Goal: Information Seeking & Learning: Learn about a topic

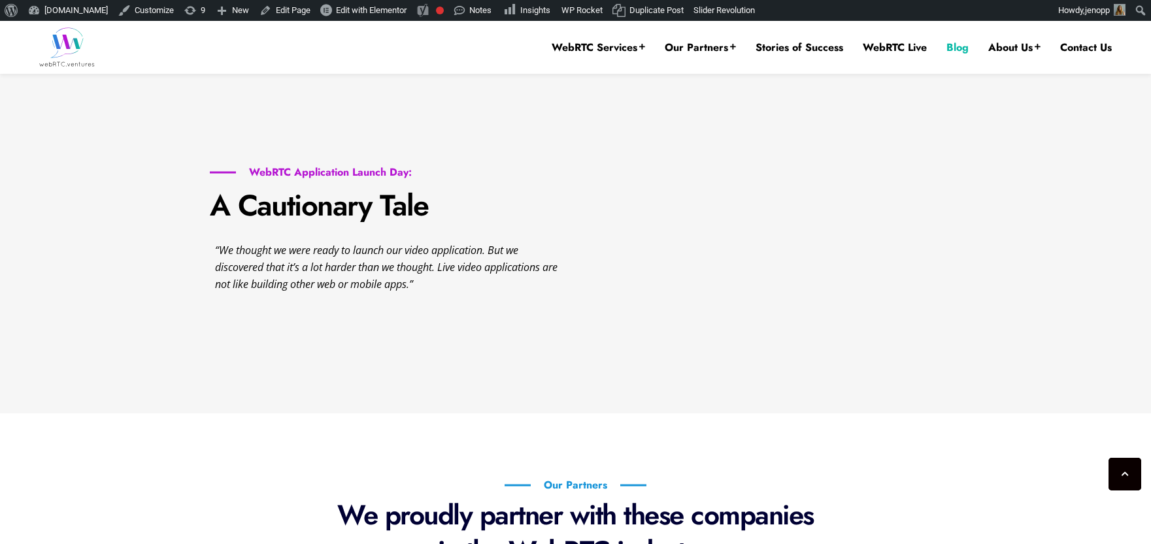
click at [961, 50] on link "Blog" at bounding box center [957, 48] width 22 height 14
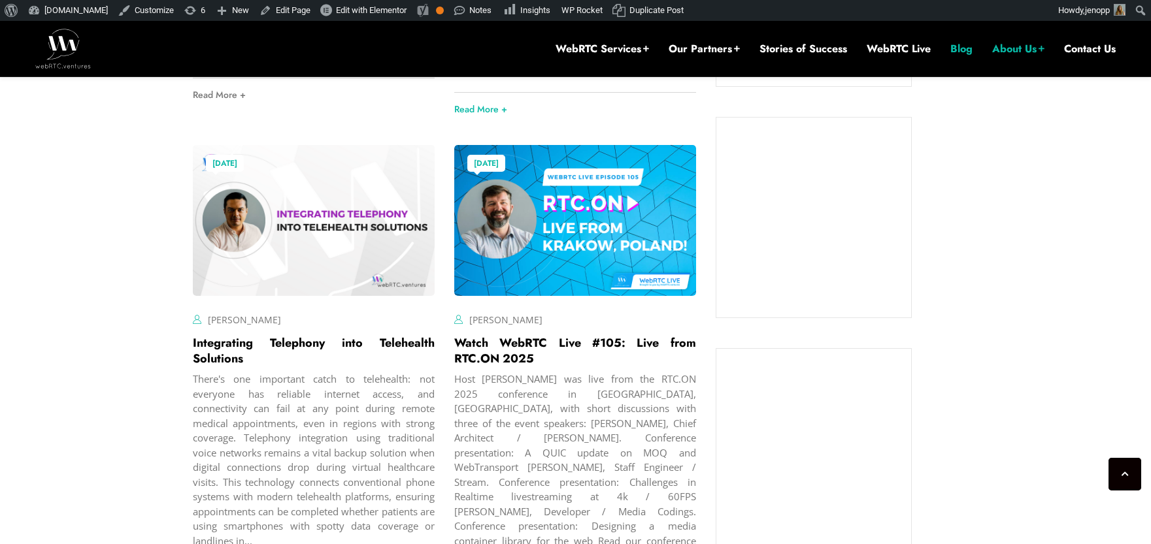
scroll to position [510, 0]
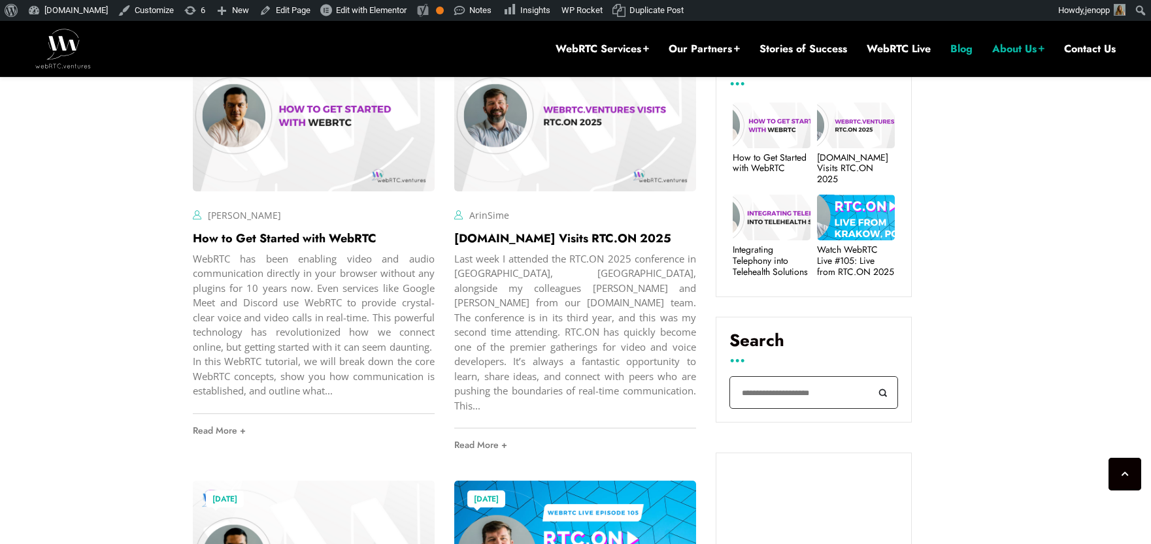
click at [763, 387] on input "Search" at bounding box center [813, 392] width 169 height 33
type input "********"
click at [869, 376] on button "Search" at bounding box center [883, 392] width 29 height 33
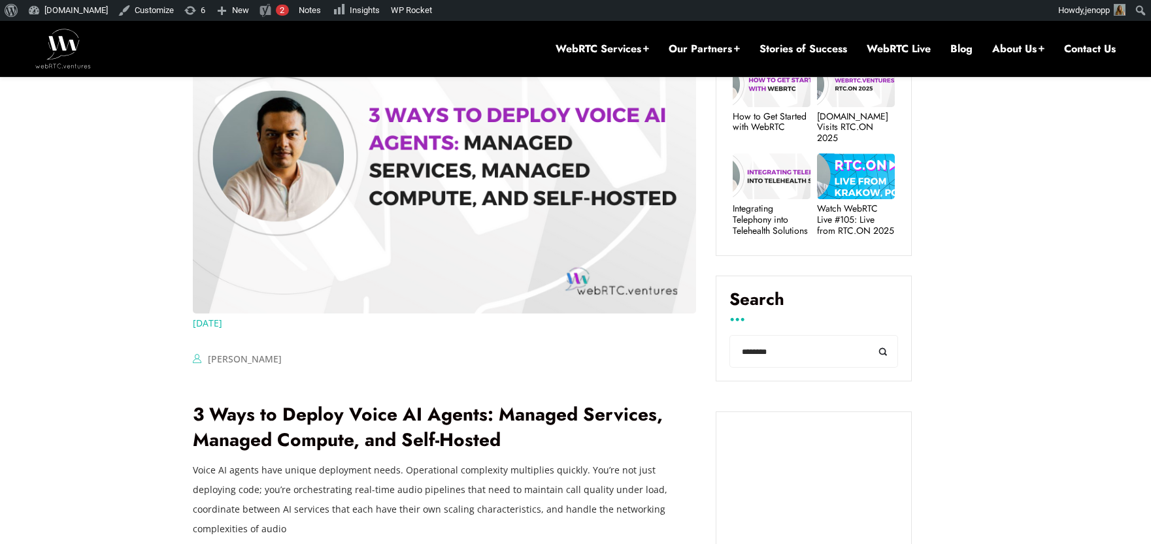
scroll to position [629, 0]
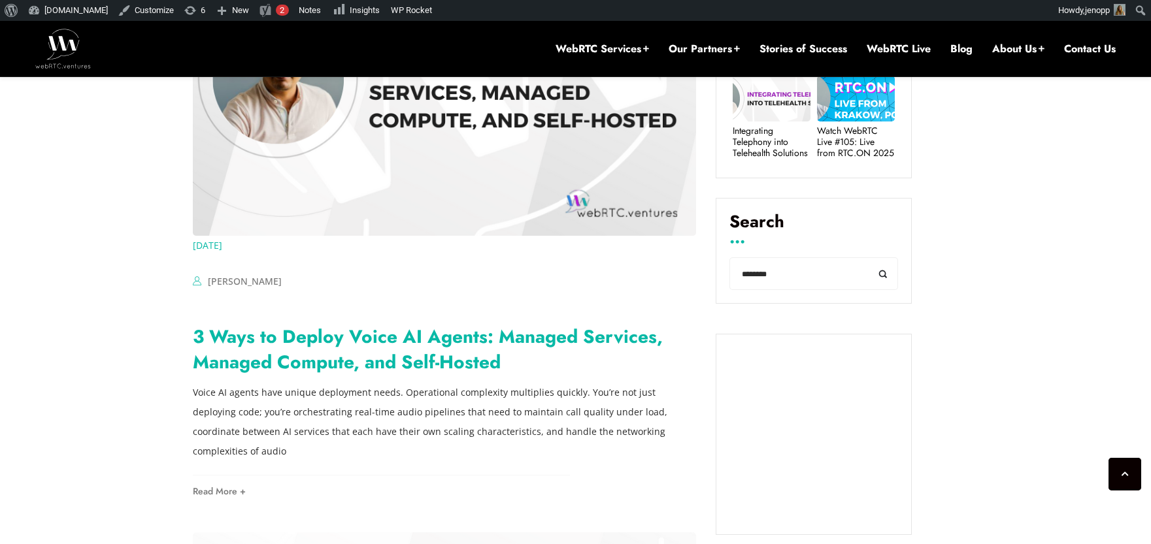
click at [399, 331] on link "3 Ways to Deploy Voice AI Agents: Managed Services, Managed Compute, and Self-H…" at bounding box center [428, 350] width 470 height 52
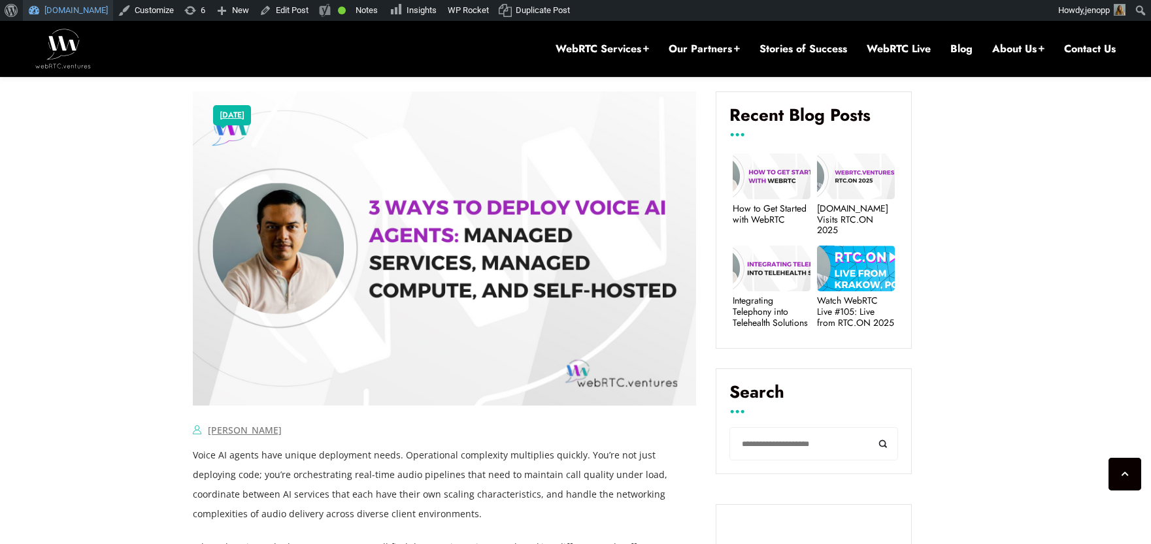
scroll to position [627, 0]
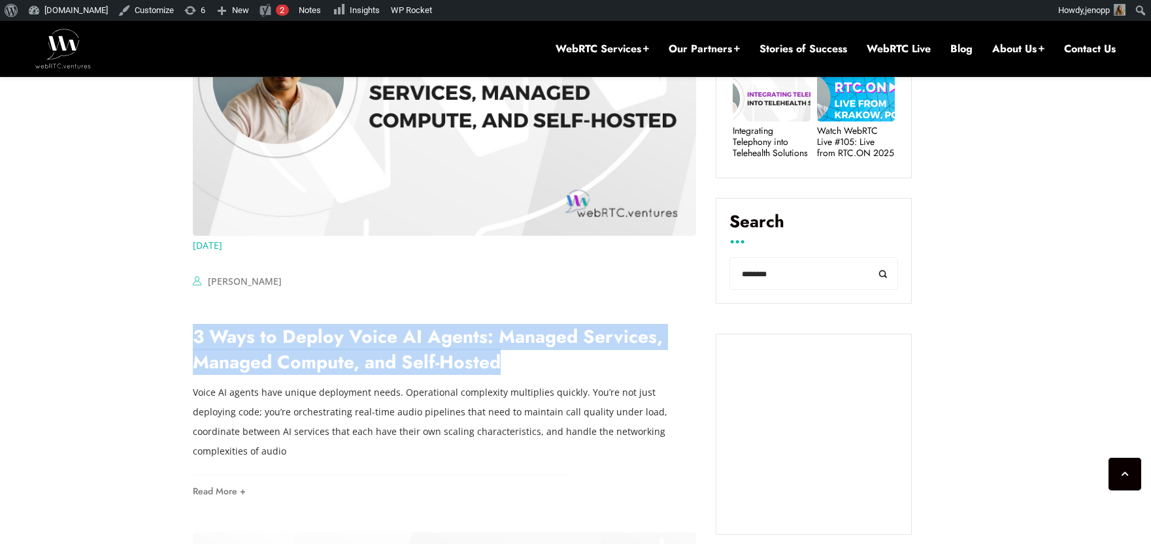
drag, startPoint x: 518, startPoint y: 373, endPoint x: 190, endPoint y: 347, distance: 328.4
copy link "3 Ways to Deploy Voice AI Agents: Managed Services, Managed Compute, and Self-H…"
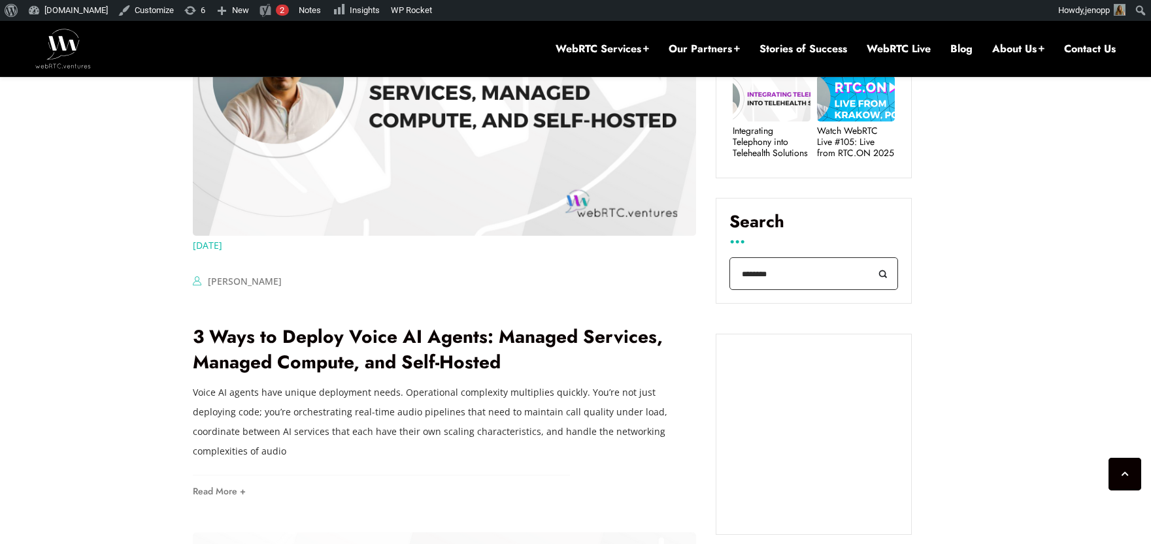
drag, startPoint x: 754, startPoint y: 277, endPoint x: 737, endPoint y: 278, distance: 17.7
click at [737, 278] on input "********" at bounding box center [813, 274] width 169 height 33
paste input "**********"
type input "**********"
click at [869, 258] on button "Search" at bounding box center [883, 274] width 29 height 33
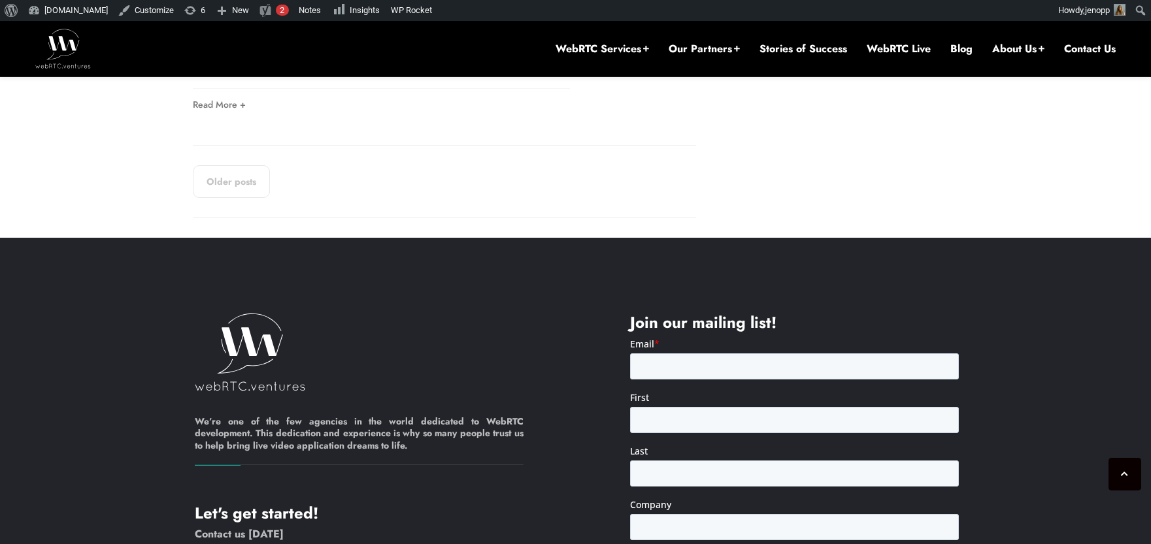
scroll to position [2669, 0]
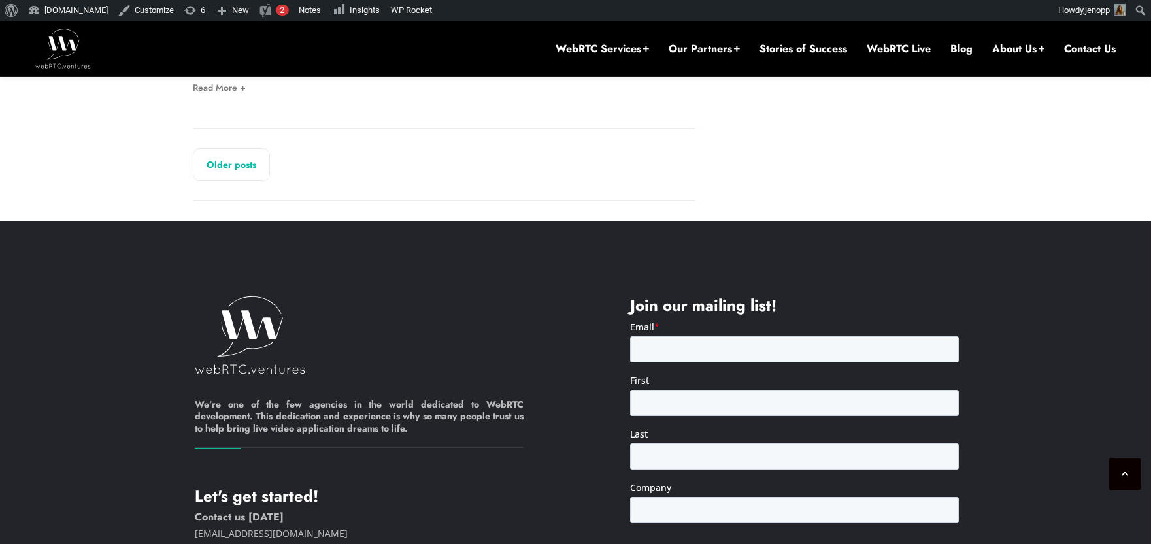
click at [223, 148] on link "Older posts" at bounding box center [231, 164] width 77 height 33
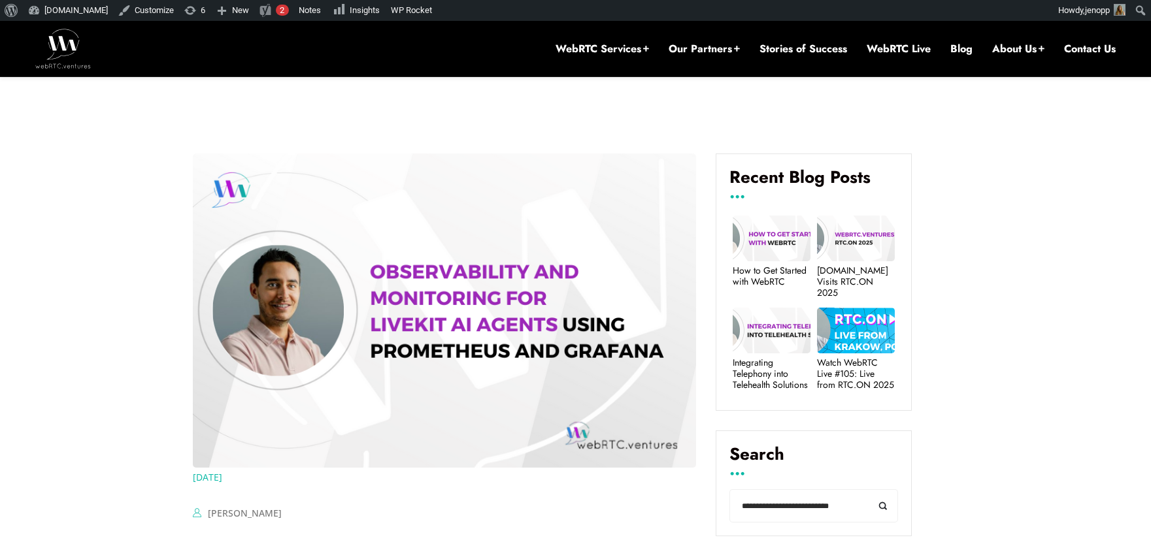
scroll to position [518, 0]
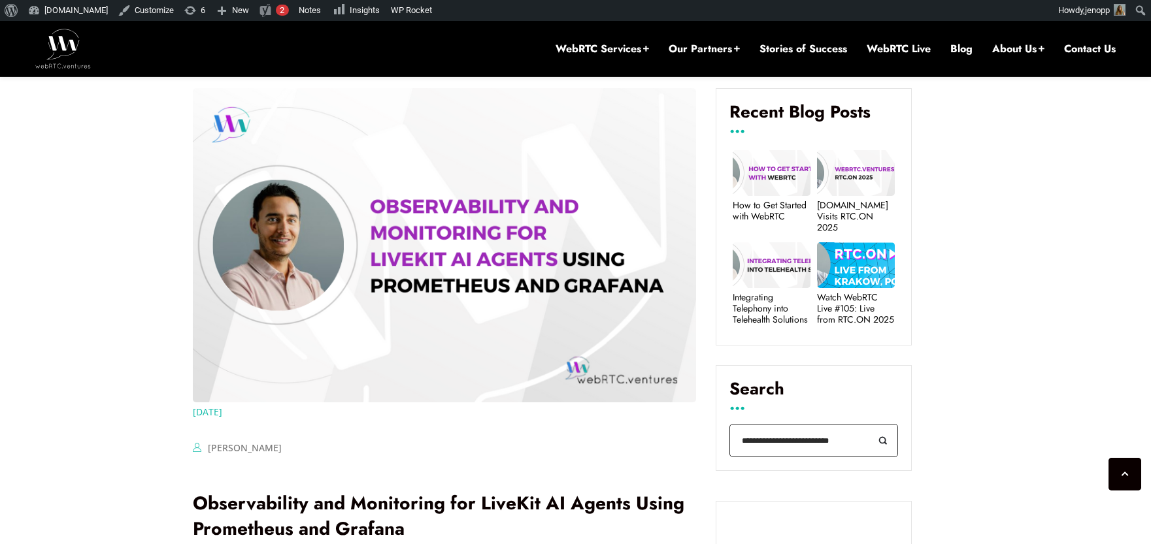
drag, startPoint x: 770, startPoint y: 442, endPoint x: 705, endPoint y: 443, distance: 65.4
type input "**********"
click at [869, 424] on button "Search" at bounding box center [883, 440] width 29 height 33
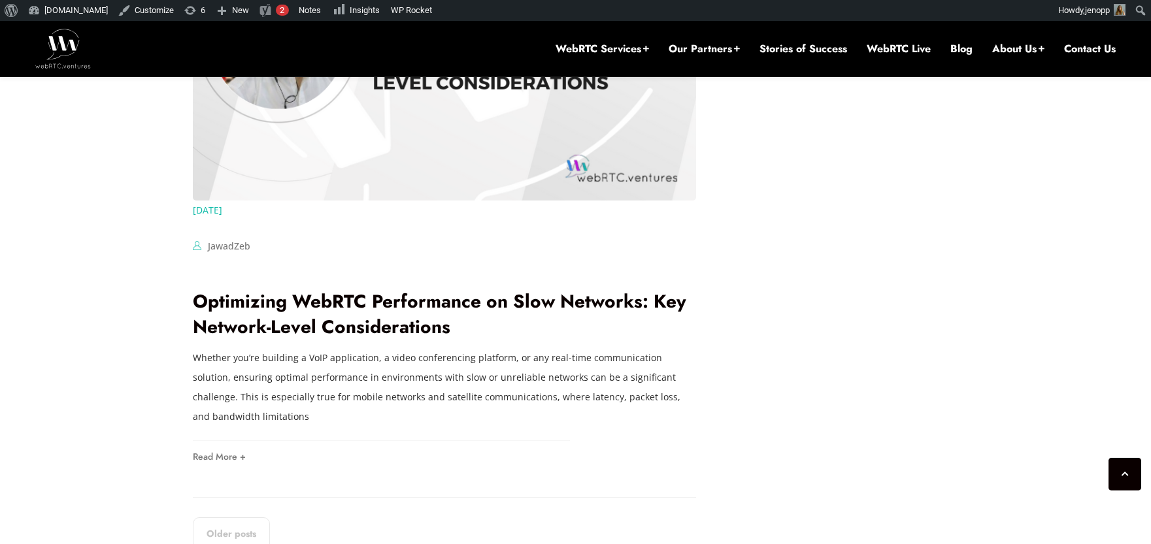
scroll to position [2525, 0]
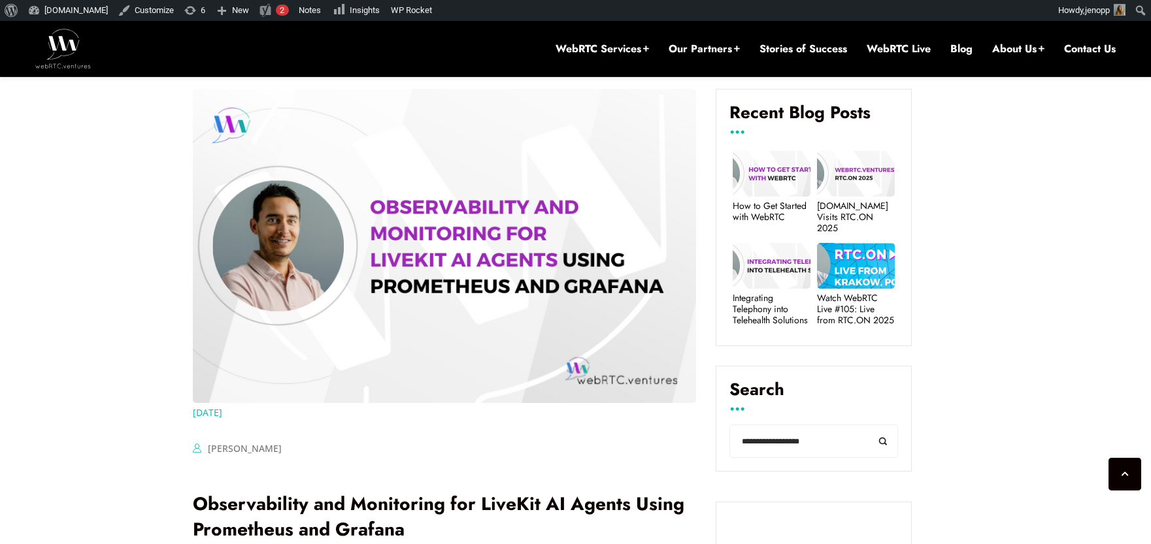
scroll to position [518, 0]
drag, startPoint x: 810, startPoint y: 442, endPoint x: 735, endPoint y: 439, distance: 74.6
click at [739, 439] on input "**********" at bounding box center [813, 440] width 169 height 33
type input "**********"
click at [869, 424] on button "Search" at bounding box center [883, 440] width 29 height 33
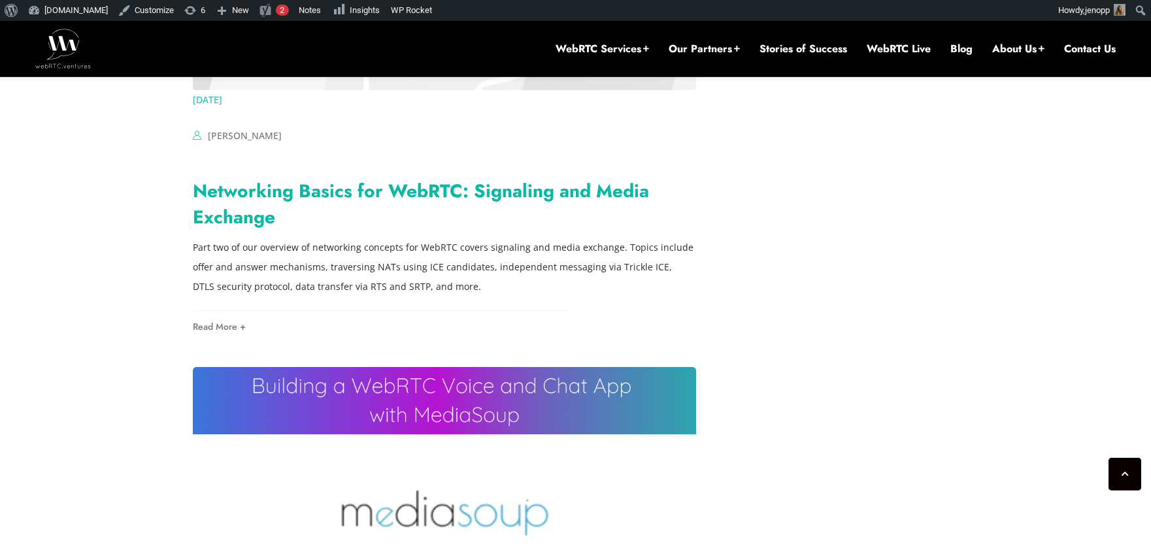
scroll to position [1959, 0]
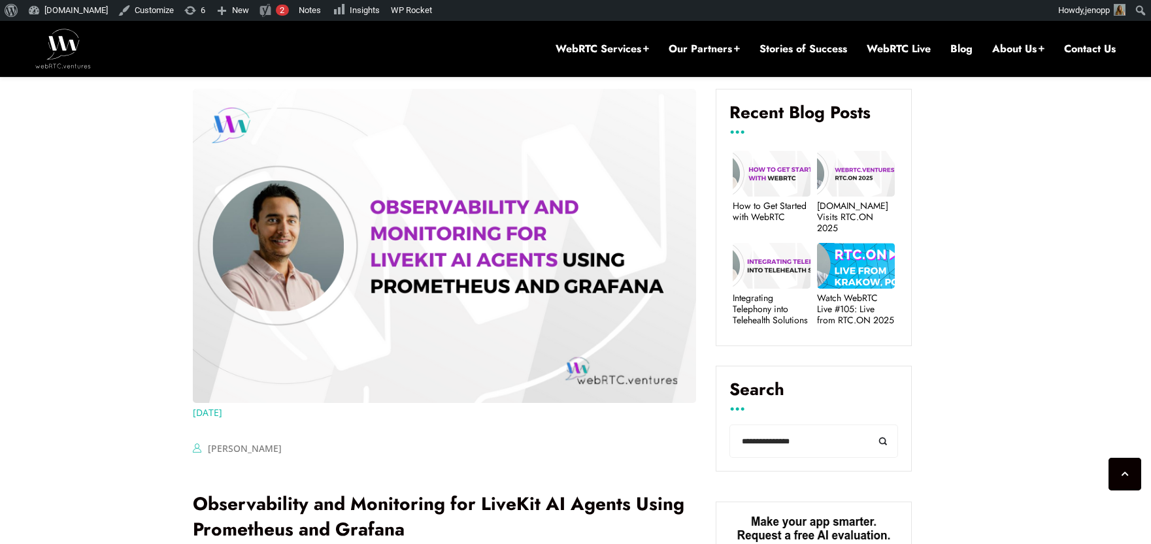
scroll to position [518, 0]
drag, startPoint x: 813, startPoint y: 447, endPoint x: 739, endPoint y: 446, distance: 74.5
click at [739, 446] on input "**********" at bounding box center [813, 440] width 169 height 33
type input "**********"
click at [869, 424] on button "Search" at bounding box center [883, 440] width 29 height 33
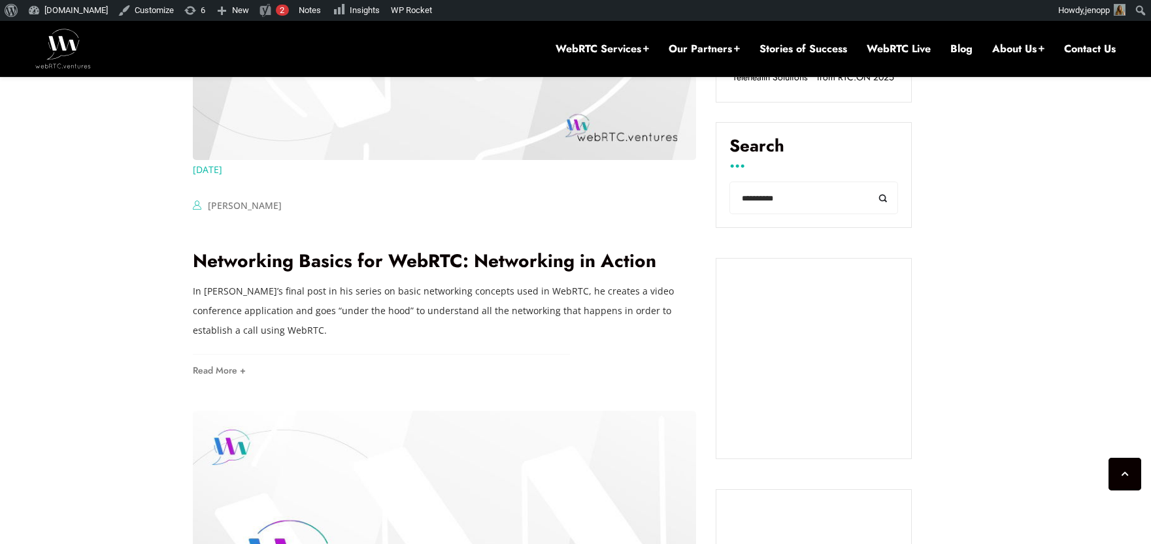
scroll to position [442, 0]
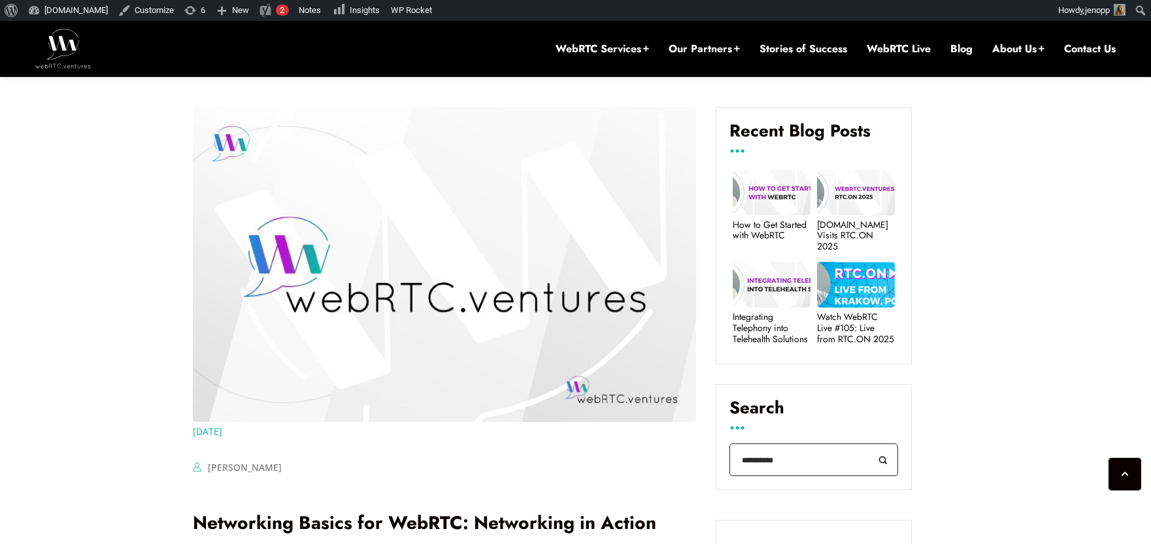
drag, startPoint x: 784, startPoint y: 468, endPoint x: 733, endPoint y: 461, distance: 51.5
click at [733, 461] on input "**********" at bounding box center [813, 460] width 169 height 33
paste input "**********"
type input "**********"
click at [869, 444] on button "Search" at bounding box center [883, 460] width 29 height 33
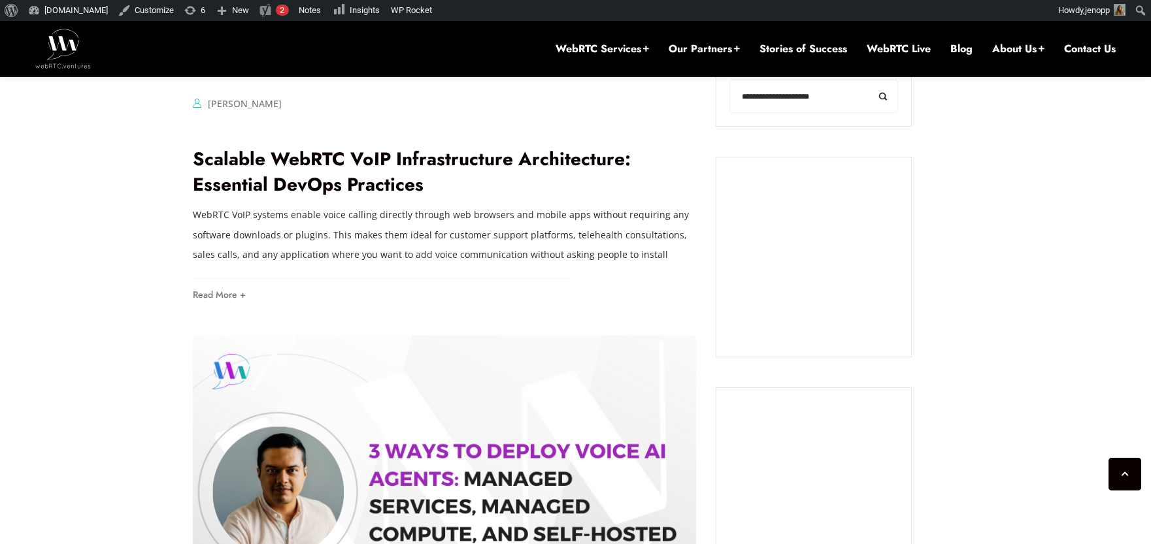
scroll to position [869, 0]
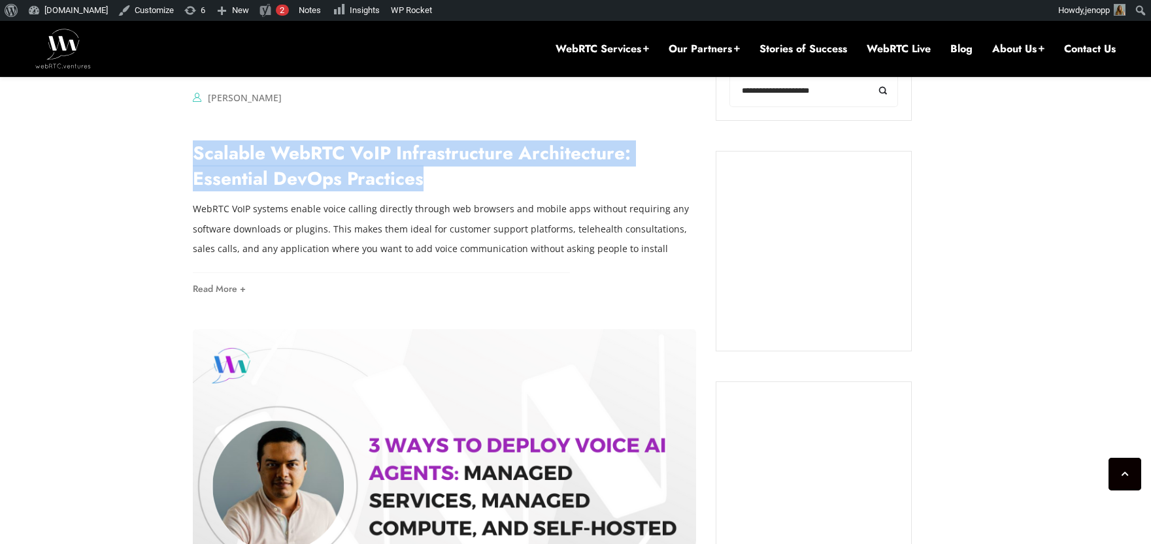
drag, startPoint x: 444, startPoint y: 180, endPoint x: 185, endPoint y: 165, distance: 259.2
copy link "Scalable WebRTC VoIP Infrastructure Architecture: Essential DevOps Practices"
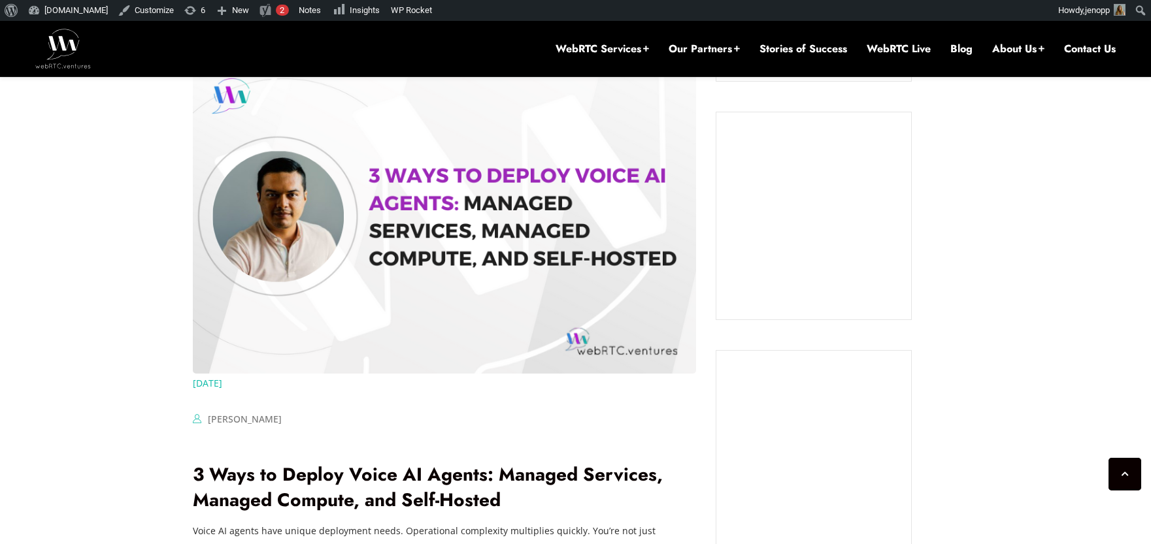
scroll to position [1171, 0]
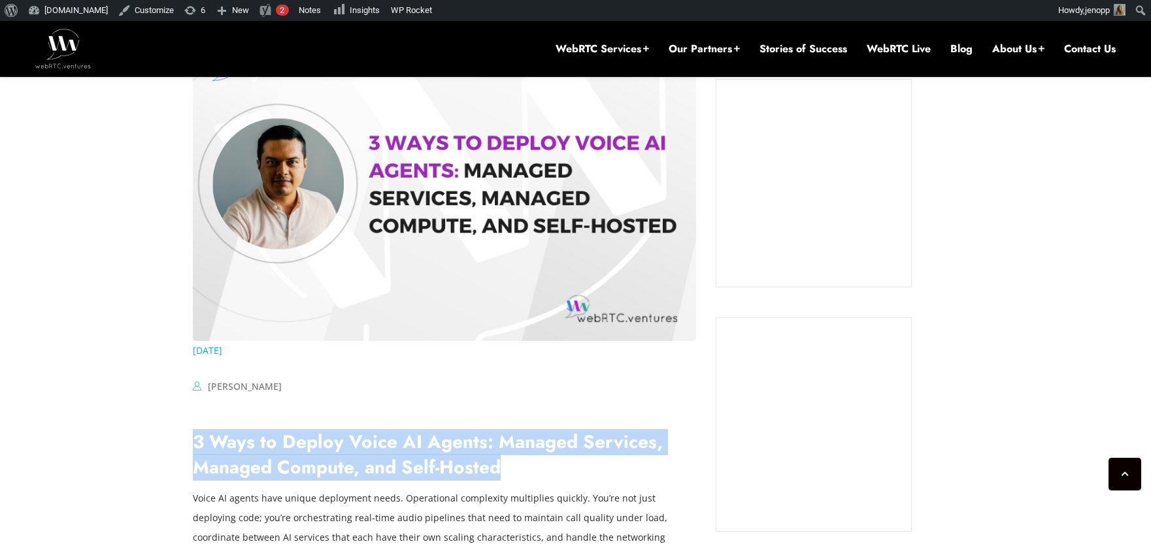
drag, startPoint x: 490, startPoint y: 460, endPoint x: 193, endPoint y: 442, distance: 297.9
click at [193, 442] on h2 "3 Ways to Deploy Voice AI Agents: Managed Services, Managed Compute, and Self-H…" at bounding box center [444, 454] width 503 height 51
copy link "3 Ways to Deploy Voice AI Agents: Managed Services, Managed Compute, and Self-H…"
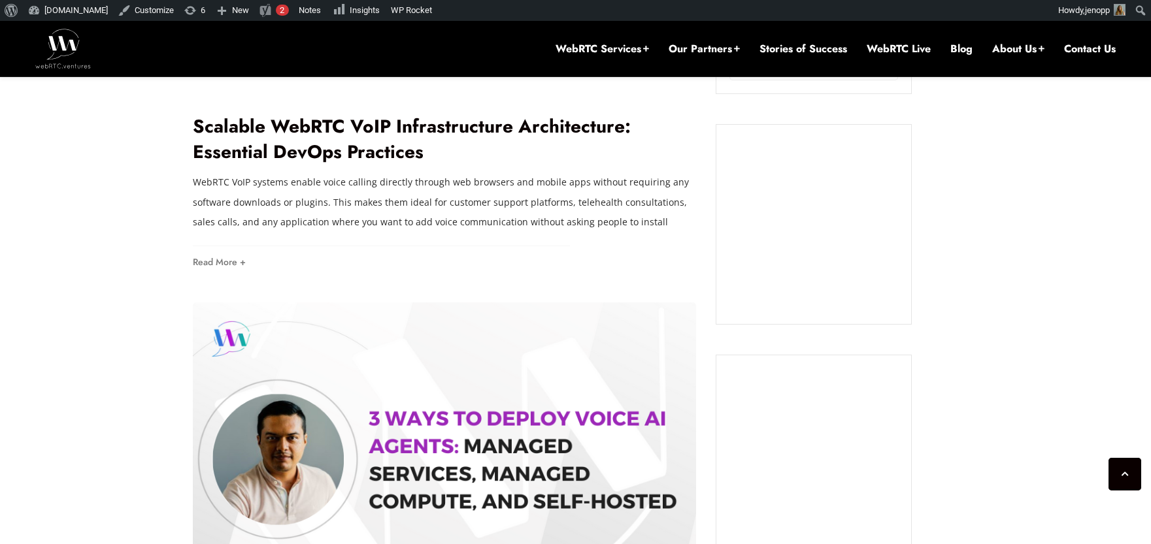
scroll to position [868, 0]
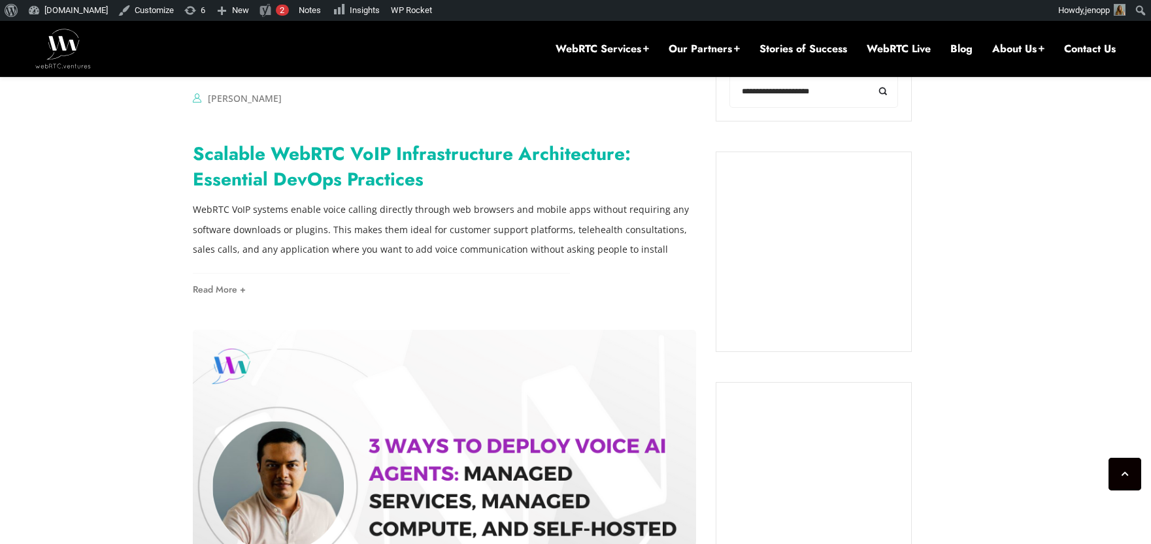
click at [437, 156] on link "Scalable WebRTC VoIP Infrastructure Architecture: Essential DevOps Practices" at bounding box center [412, 167] width 438 height 52
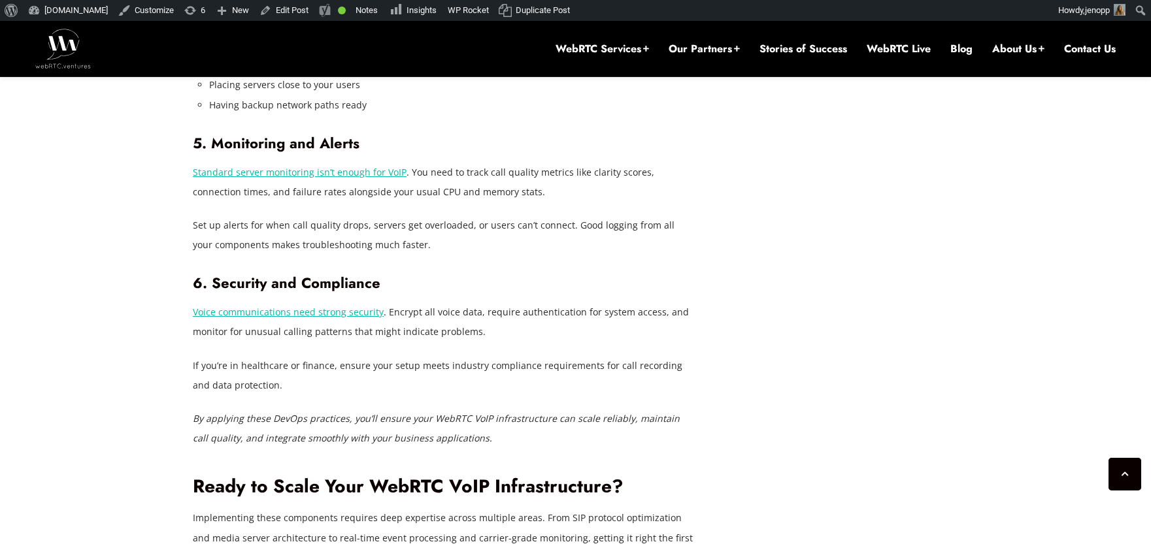
scroll to position [2352, 0]
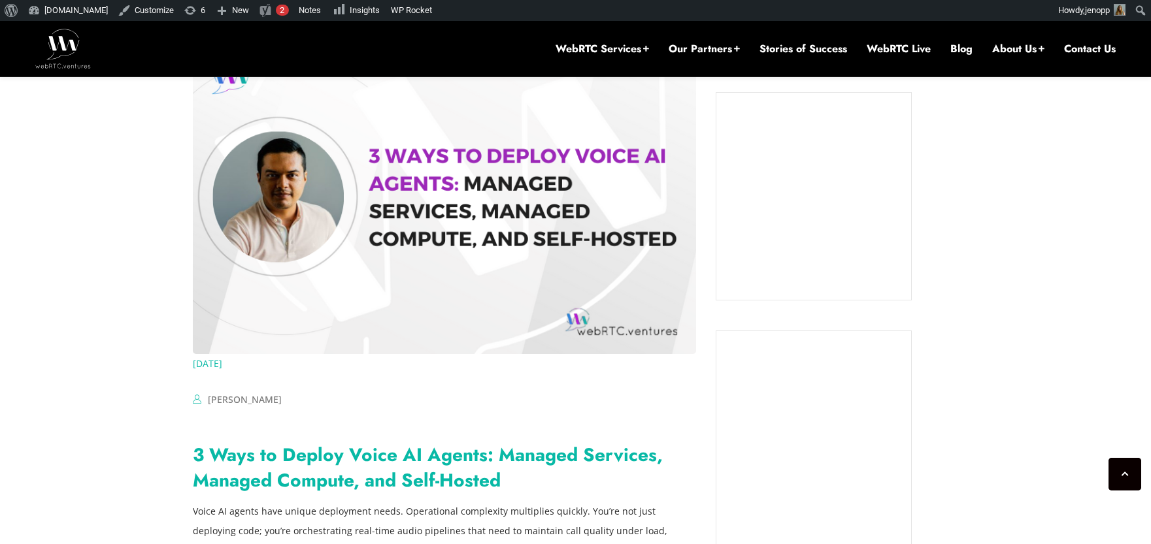
scroll to position [1246, 0]
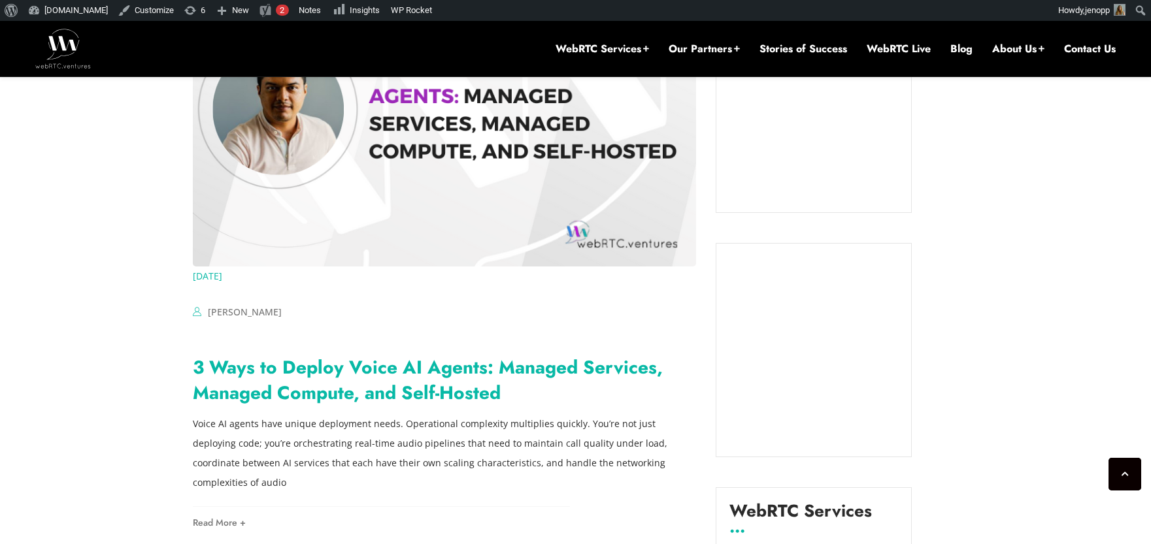
click at [365, 390] on link "3 Ways to Deploy Voice AI Agents: Managed Services, Managed Compute, and Self-H…" at bounding box center [428, 380] width 470 height 52
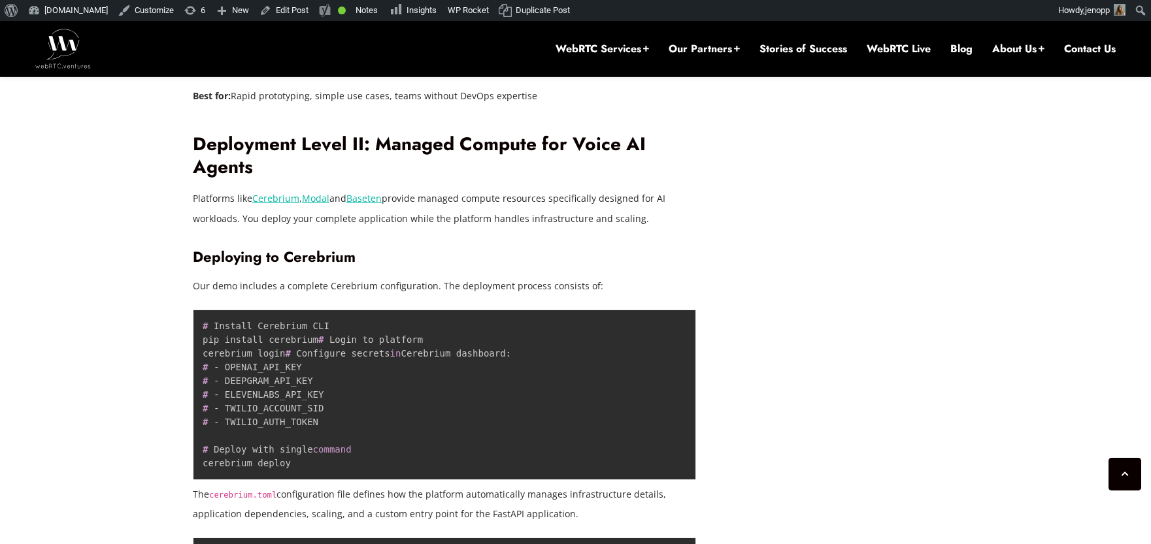
scroll to position [4855, 0]
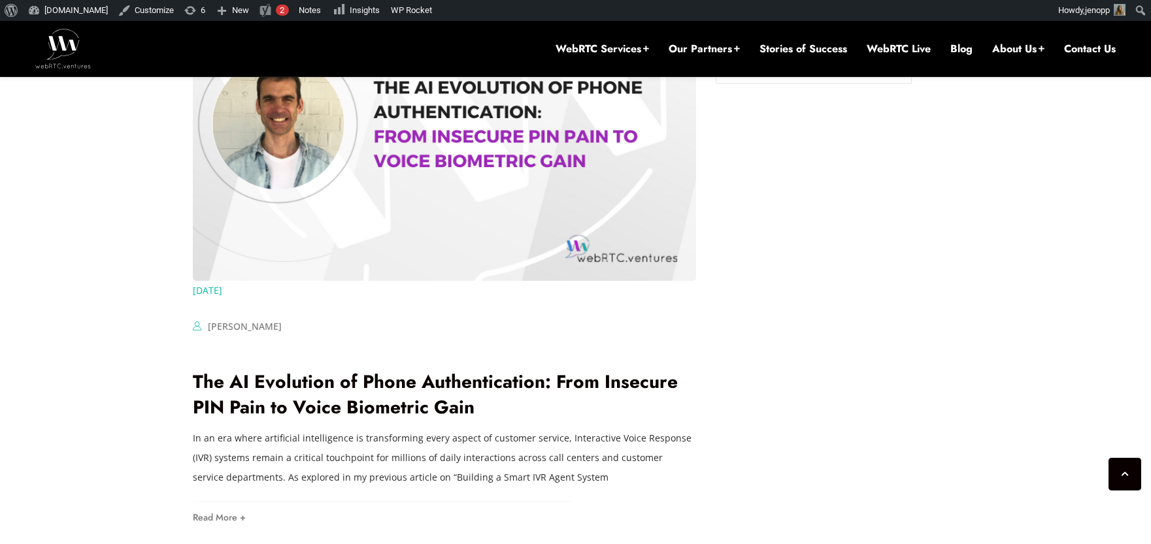
scroll to position [1851, 0]
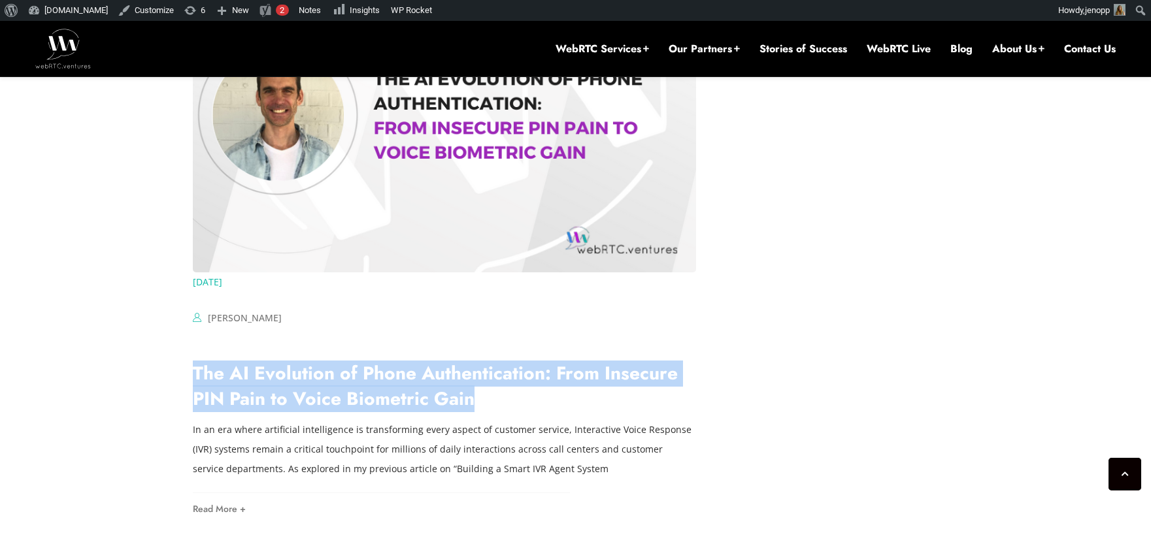
drag, startPoint x: 477, startPoint y: 384, endPoint x: 190, endPoint y: 361, distance: 287.8
click at [190, 361] on div "[DATE] [PERSON_NAME] Comments Off on Scalable WebRTC VoIP Infrastructure Archit…" at bounding box center [575, 5] width 781 height 2498
copy link "The AI Evolution of Phone Authentication: From Insecure PIN Pain to Voice Biome…"
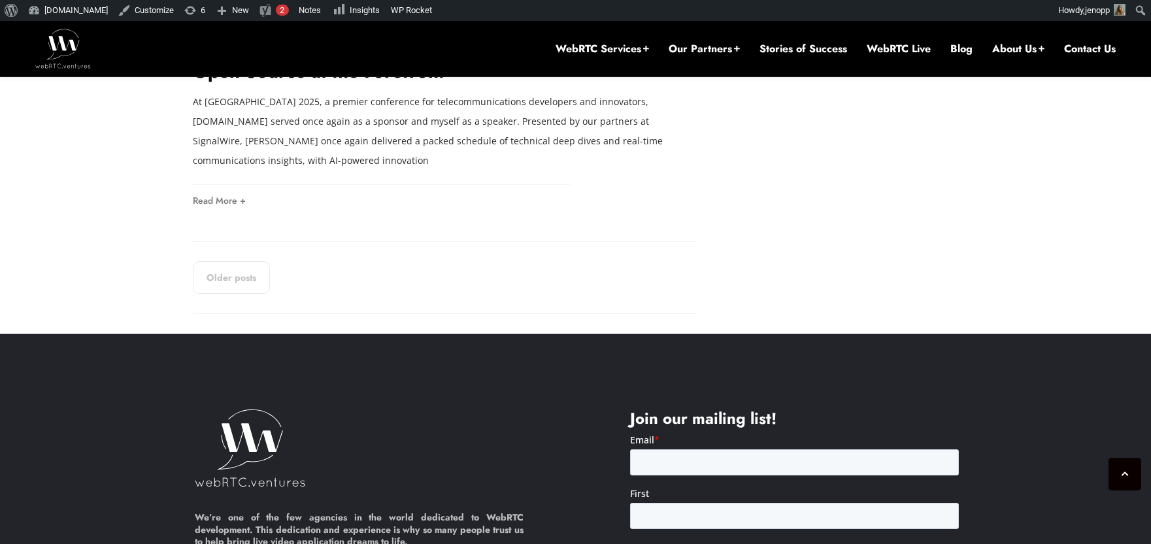
scroll to position [2777, 0]
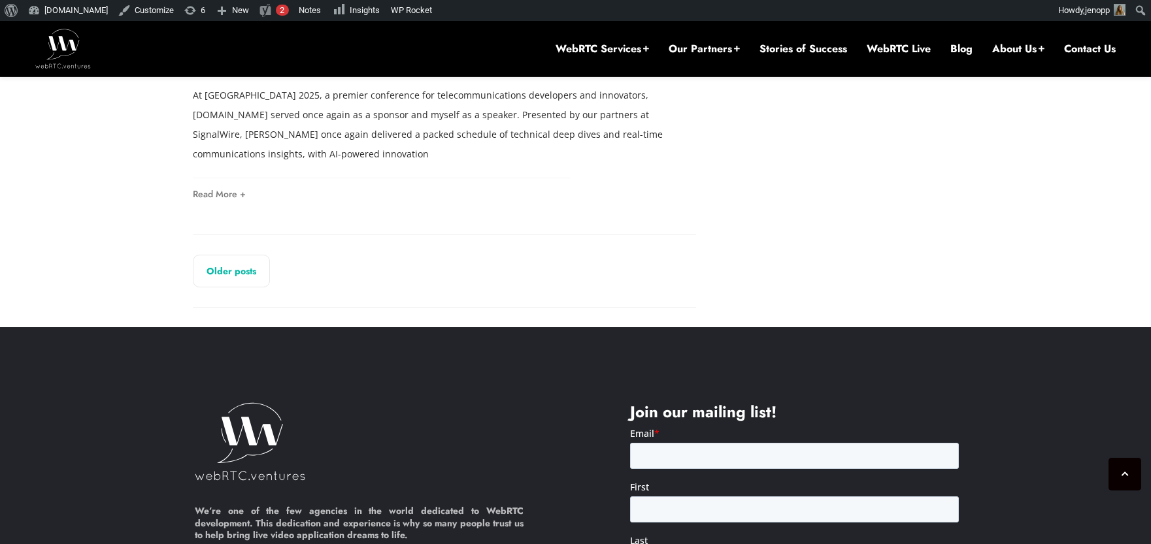
click at [226, 255] on link "Older posts" at bounding box center [231, 271] width 77 height 33
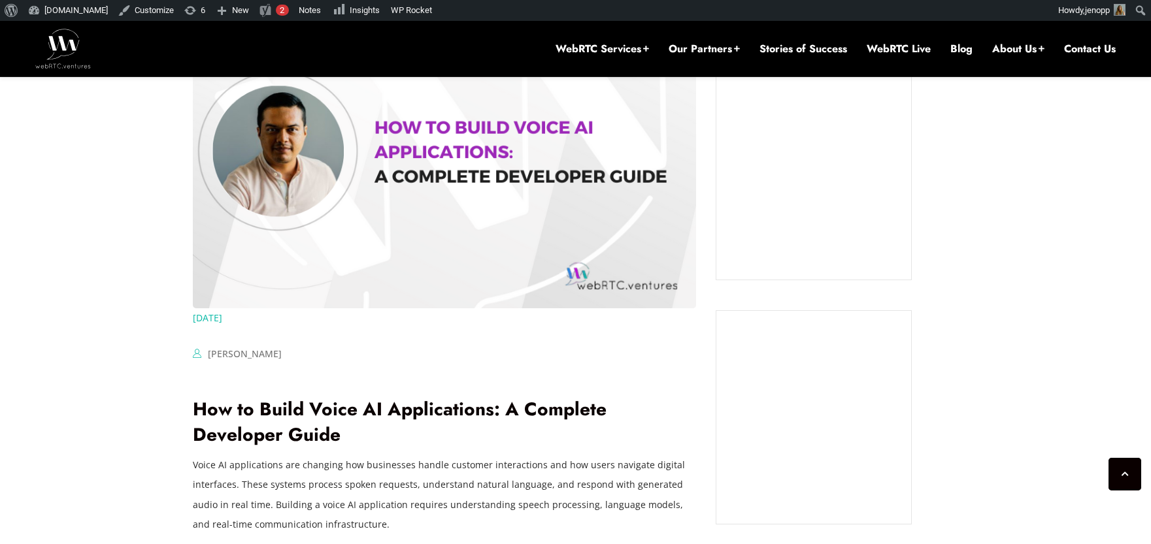
scroll to position [1187, 0]
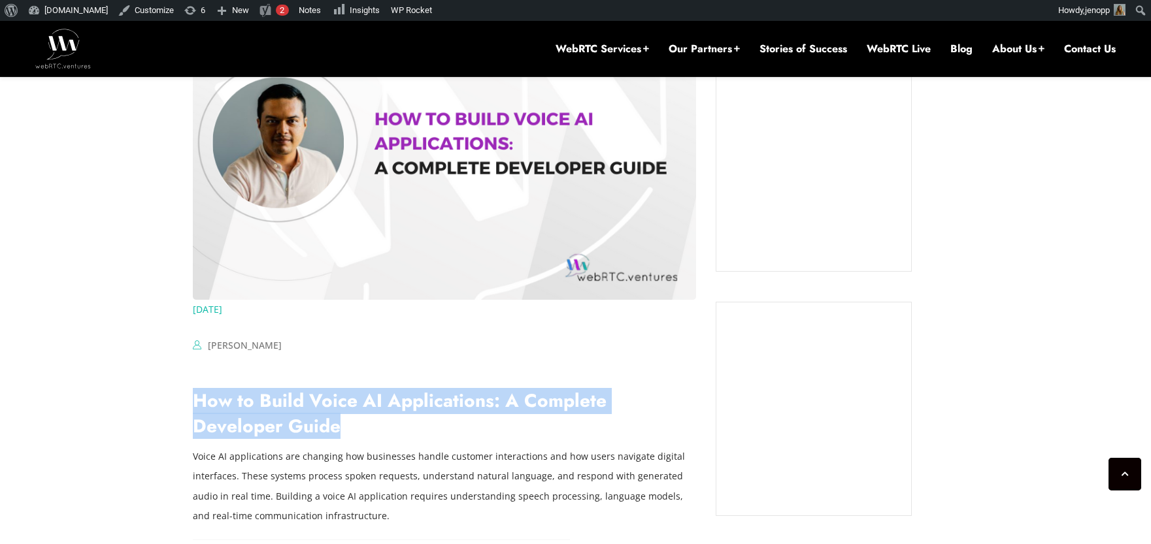
drag, startPoint x: 258, startPoint y: 422, endPoint x: 178, endPoint y: 406, distance: 82.0
copy link "How to Build Voice AI Applications: A Complete Developer Guide"
click at [382, 404] on link "How to Build Voice AI Applications: A Complete Developer Guide" at bounding box center [400, 414] width 414 height 52
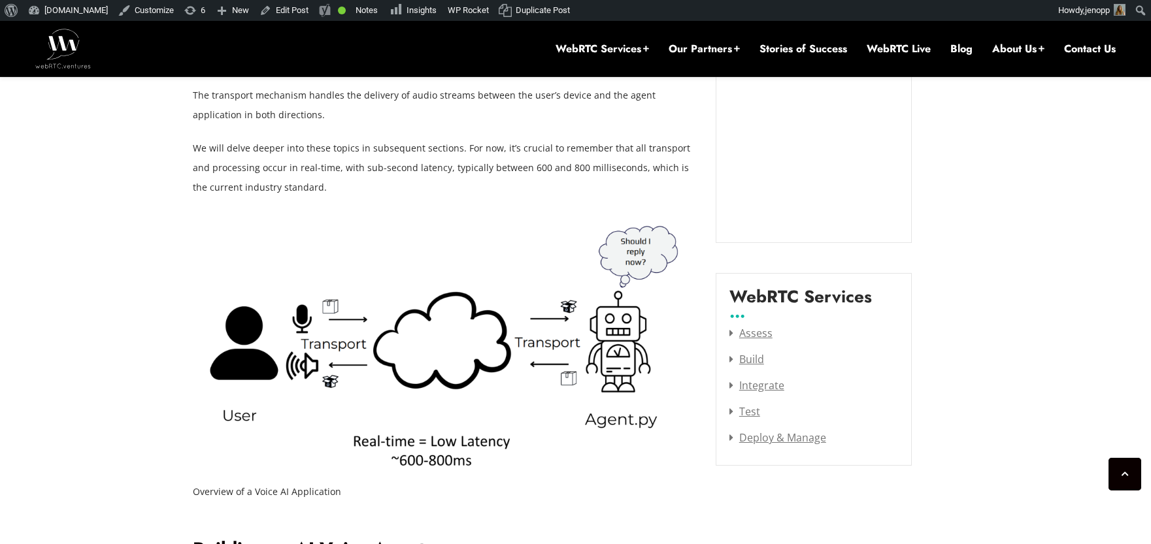
scroll to position [1554, 0]
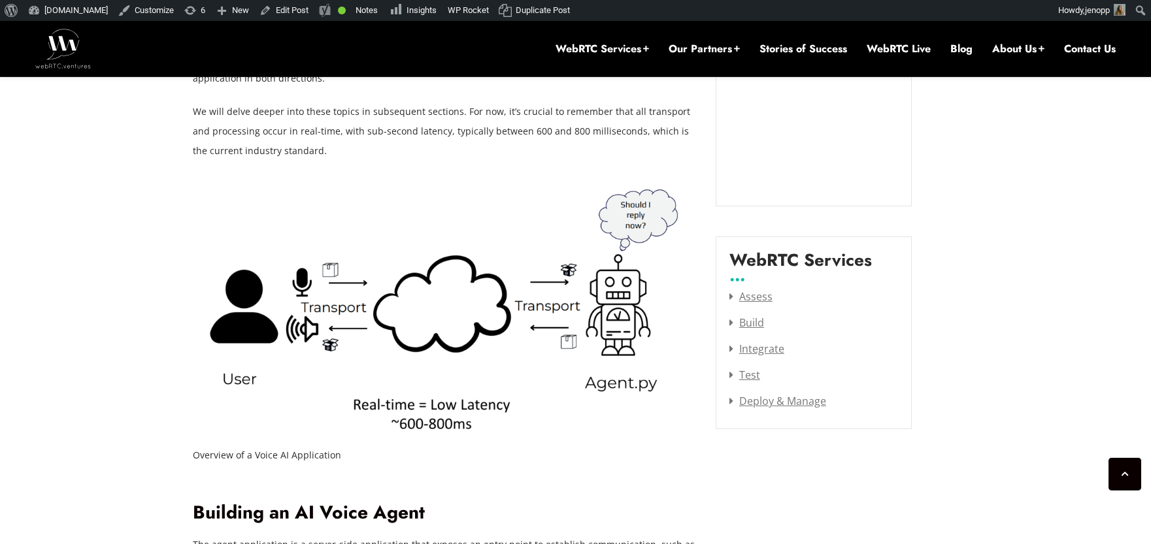
click at [322, 325] on img at bounding box center [444, 310] width 503 height 260
click at [236, 456] on figcaption "Overview of a Voice AI Application" at bounding box center [444, 456] width 503 height 20
copy div "Overview of a Voice AI Application"
